Goal: Task Accomplishment & Management: Manage account settings

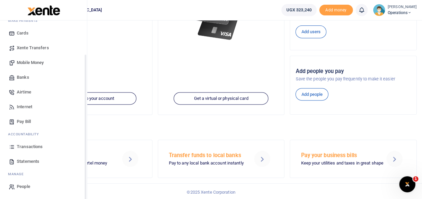
scroll to position [40, 0]
click at [27, 161] on span "Statements" at bounding box center [28, 161] width 22 height 7
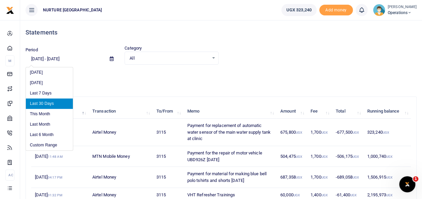
click at [66, 57] on input "[DATE] - [DATE]" at bounding box center [65, 58] width 79 height 11
click at [46, 112] on li "This Month" at bounding box center [49, 114] width 47 height 10
type input "[DATE] - [DATE]"
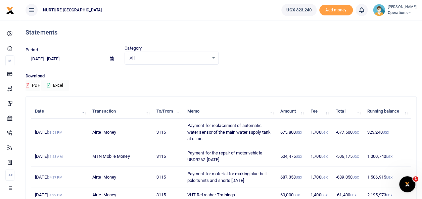
click at [56, 87] on button "Excel" at bounding box center [55, 85] width 28 height 11
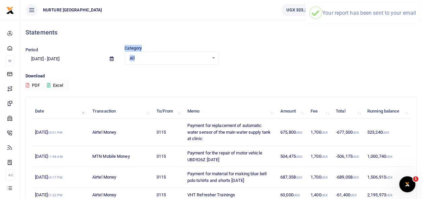
drag, startPoint x: 103, startPoint y: 65, endPoint x: 193, endPoint y: 65, distance: 90.6
click at [193, 65] on div "Period [DATE] - [DATE] Category All Select an option... All Credit Debit Transa…" at bounding box center [221, 59] width 396 height 28
